Goal: Information Seeking & Learning: Check status

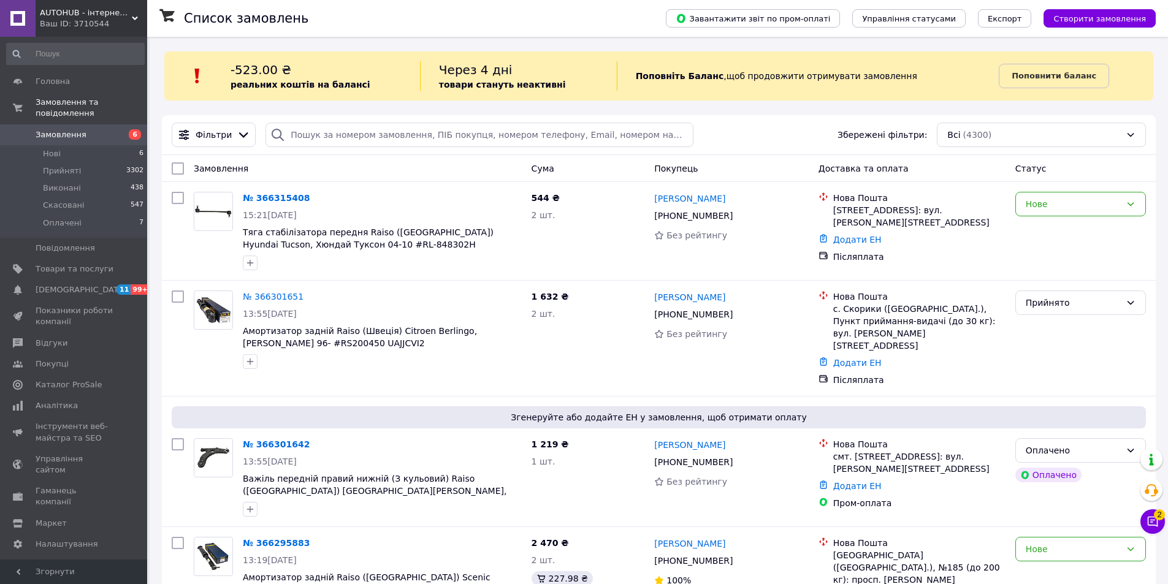
click at [451, 140] on input "search" at bounding box center [479, 135] width 427 height 25
paste input "[PHONE_NUMBER]"
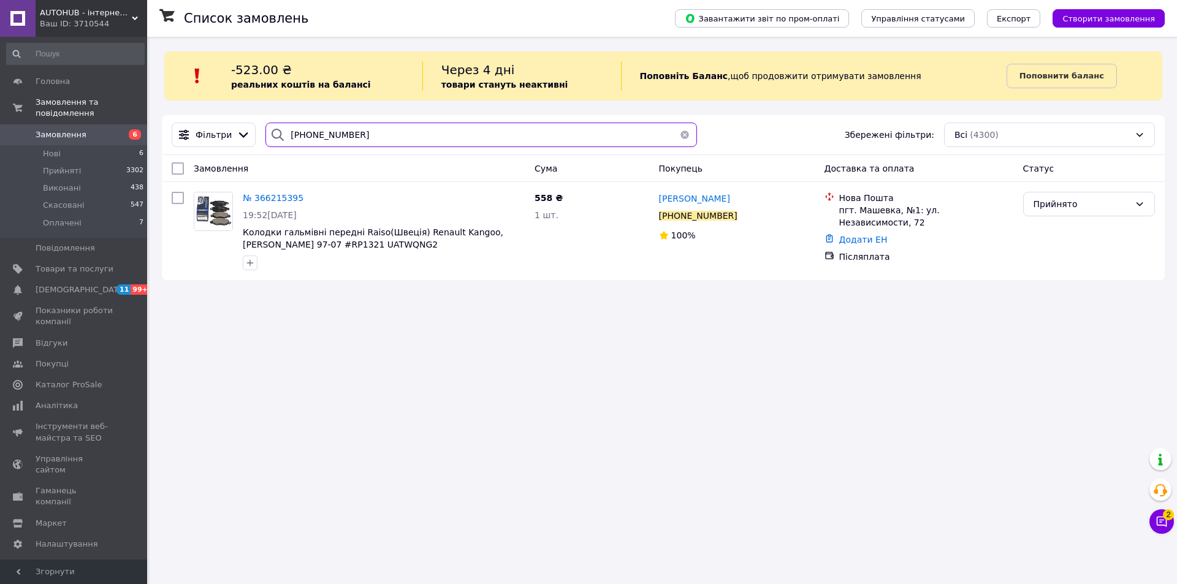
type input "[PHONE_NUMBER]"
drag, startPoint x: 367, startPoint y: 251, endPoint x: 271, endPoint y: 247, distance: 95.8
click at [271, 247] on span "Колодки гальмівні передні Raiso(Швеція) Renault Kangoo, [PERSON_NAME] 97-07 #RP…" at bounding box center [384, 238] width 282 height 25
copy span "RP1321 UATWQNG2"
click at [687, 134] on button "button" at bounding box center [685, 135] width 25 height 25
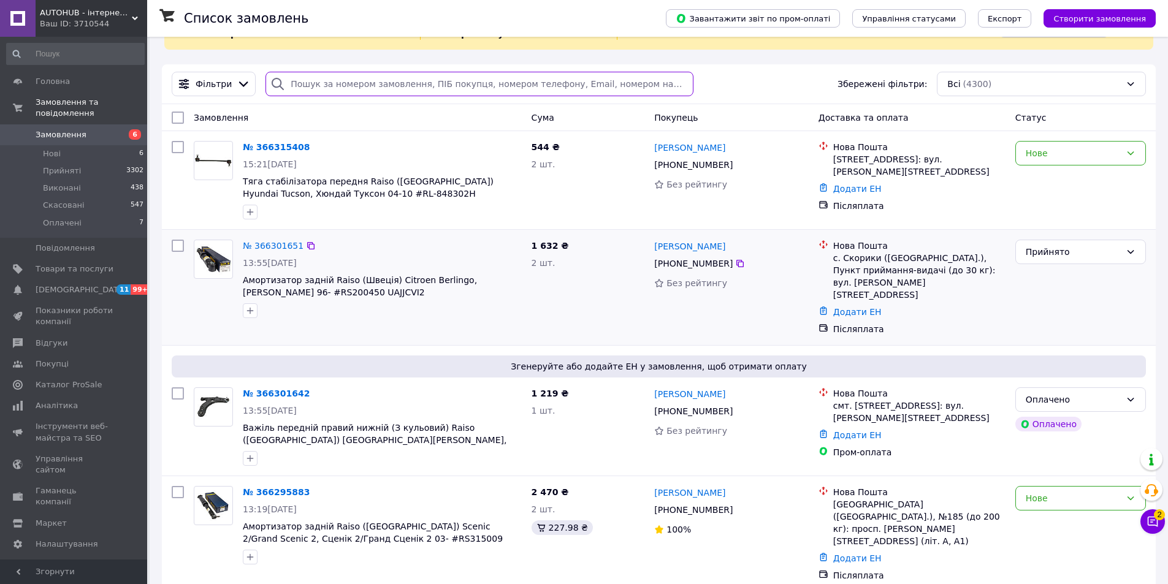
scroll to position [61, 0]
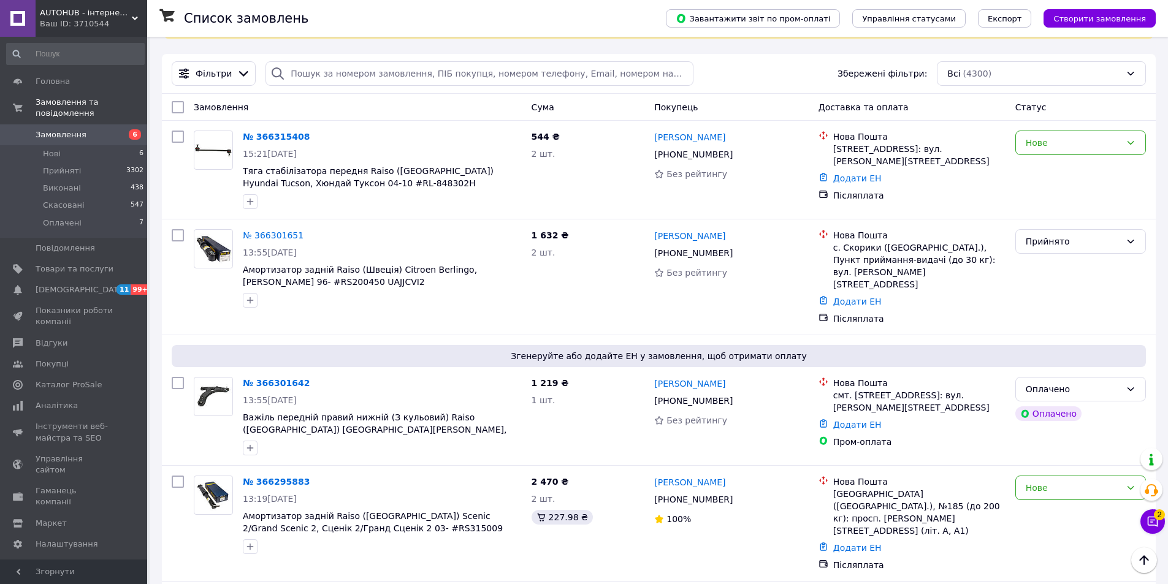
click at [277, 96] on div "Замовлення" at bounding box center [358, 107] width 338 height 22
click at [293, 70] on input "search" at bounding box center [479, 73] width 427 height 25
paste input "[PHONE_NUMBER]"
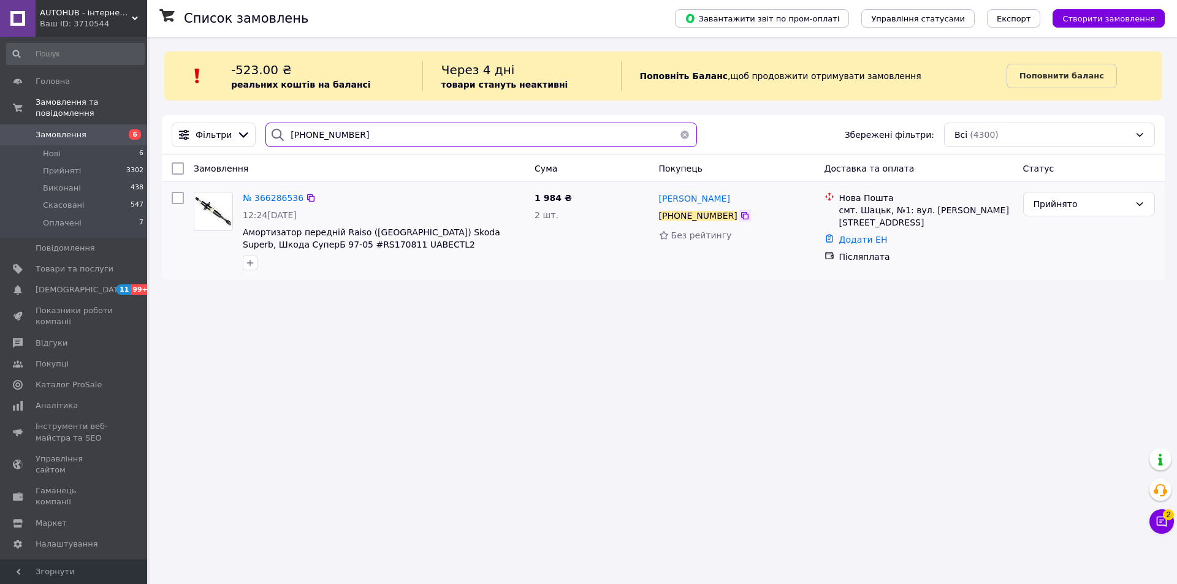
type input "[PHONE_NUMBER]"
click at [740, 218] on icon at bounding box center [745, 216] width 10 height 10
drag, startPoint x: 655, startPoint y: 200, endPoint x: 752, endPoint y: 278, distance: 124.7
click at [775, 201] on div "[PERSON_NAME] [PHONE_NUMBER] Без рейтингу" at bounding box center [737, 231] width 166 height 88
copy span "[PERSON_NAME]"
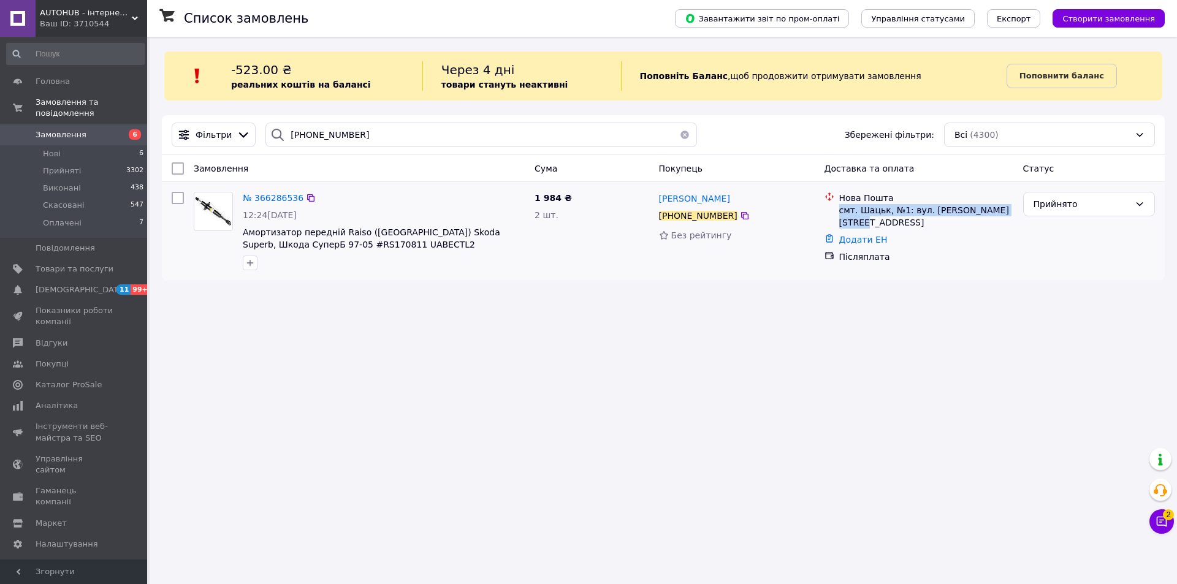
drag, startPoint x: 839, startPoint y: 208, endPoint x: 1007, endPoint y: 211, distance: 168.0
click at [775, 211] on div "смт. Шацьк, №1: вул. [PERSON_NAME][STREET_ADDRESS]" at bounding box center [926, 216] width 174 height 25
copy div "смт. Шацьк, №1: вул. [PERSON_NAME][STREET_ADDRESS]"
drag, startPoint x: 345, startPoint y: 248, endPoint x: 261, endPoint y: 243, distance: 83.5
click at [261, 243] on span "Амортизатор передній Raiso ([GEOGRAPHIC_DATA]) Skoda Superb, Шкода СуперБ 97-05…" at bounding box center [384, 238] width 282 height 25
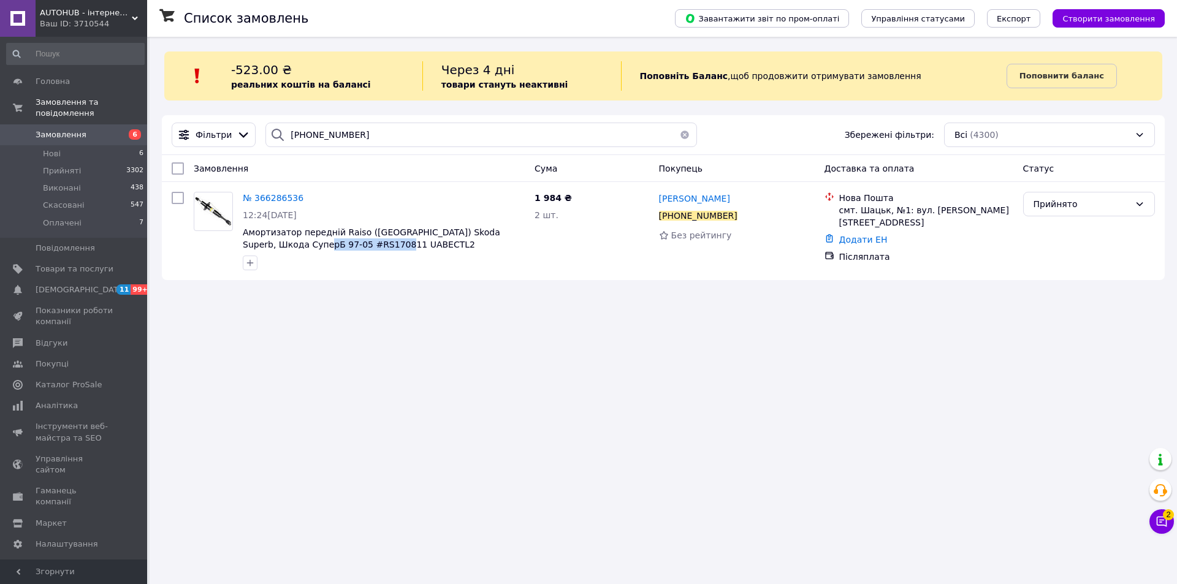
copy span "RS170811 UABECTL2"
click at [99, 129] on span "Замовлення" at bounding box center [75, 134] width 78 height 11
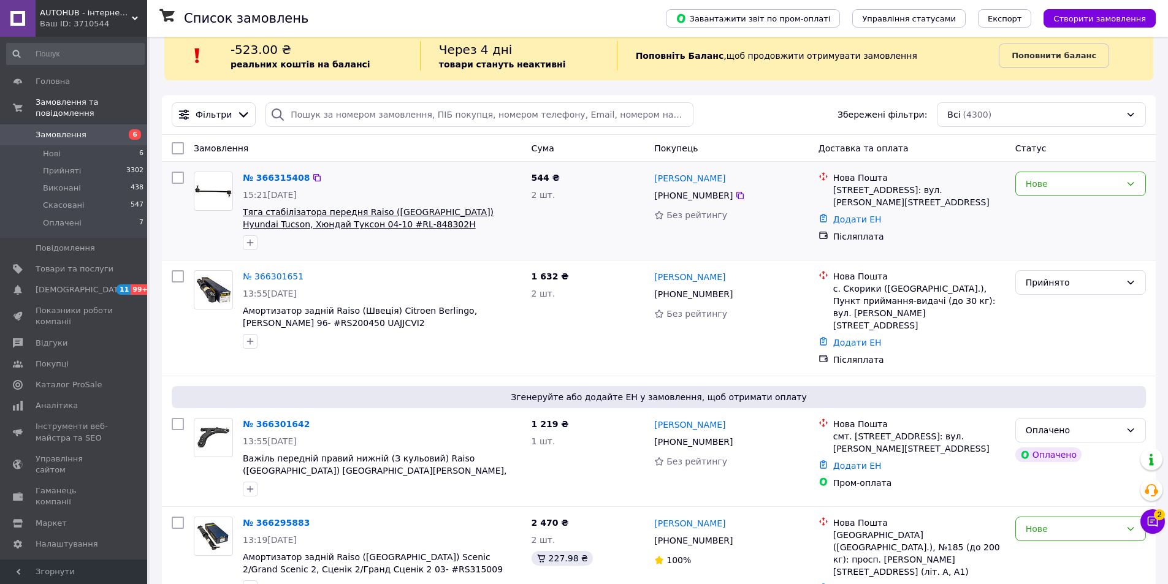
scroll to position [61, 0]
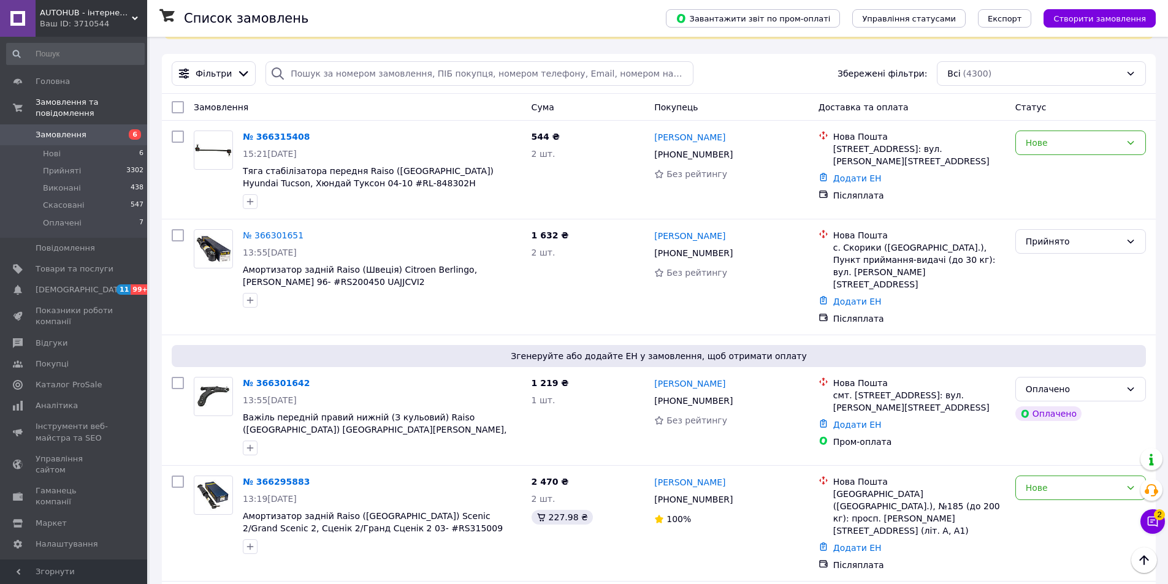
click at [348, 73] on input "search" at bounding box center [479, 73] width 427 height 25
paste input "[PHONE_NUMBER]"
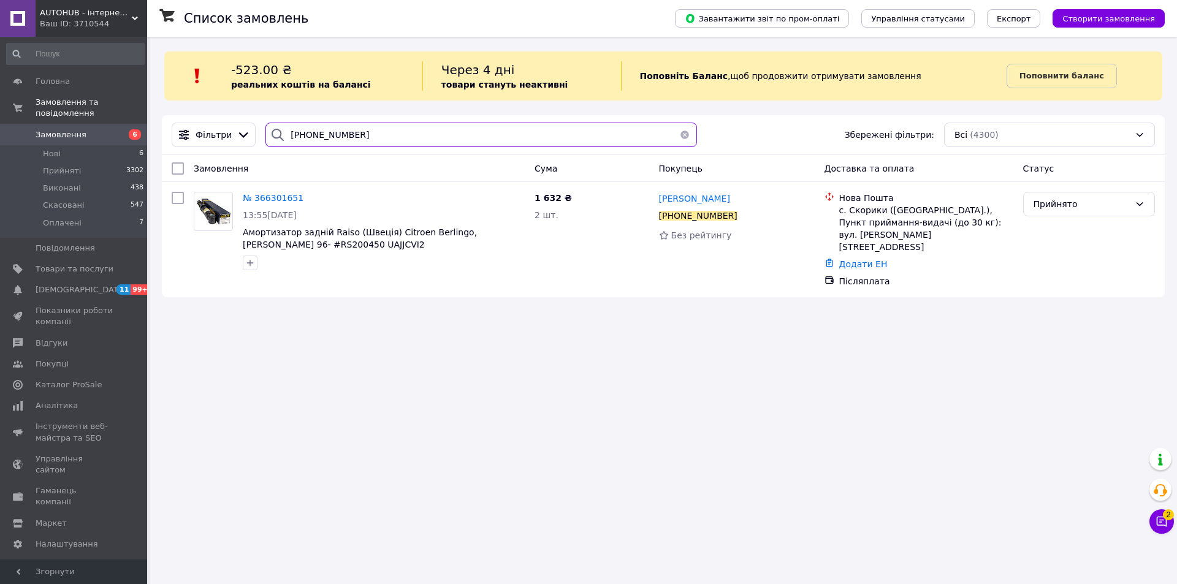
type input "[PHONE_NUMBER]"
click at [242, 369] on div "Список замовлень Завантажити звіт по пром-оплаті Управління статусами Експорт С…" at bounding box center [664, 292] width 1028 height 584
drag, startPoint x: 884, startPoint y: 210, endPoint x: 963, endPoint y: 207, distance: 79.8
click at [775, 207] on div "с. Скорики ([GEOGRAPHIC_DATA].), Пункт приймання-видачі (до 30 кг): вул. [PERSO…" at bounding box center [926, 228] width 174 height 49
copy div "([GEOGRAPHIC_DATA].)"
